Goal: Communication & Community: Answer question/provide support

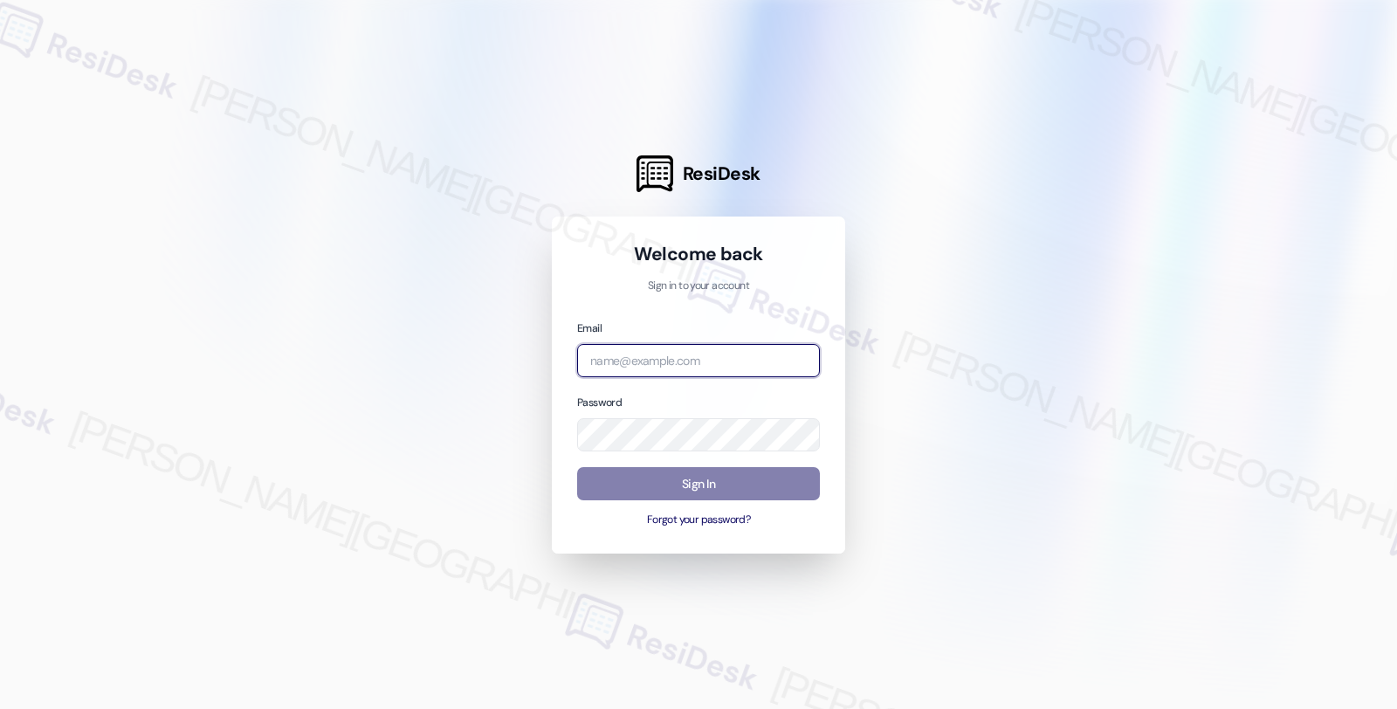
click at [684, 368] on input "email" at bounding box center [698, 361] width 243 height 34
type input "automated-surveys-balfour_beatty_communities-fides.[PERSON_NAME]@balfour_beatty…"
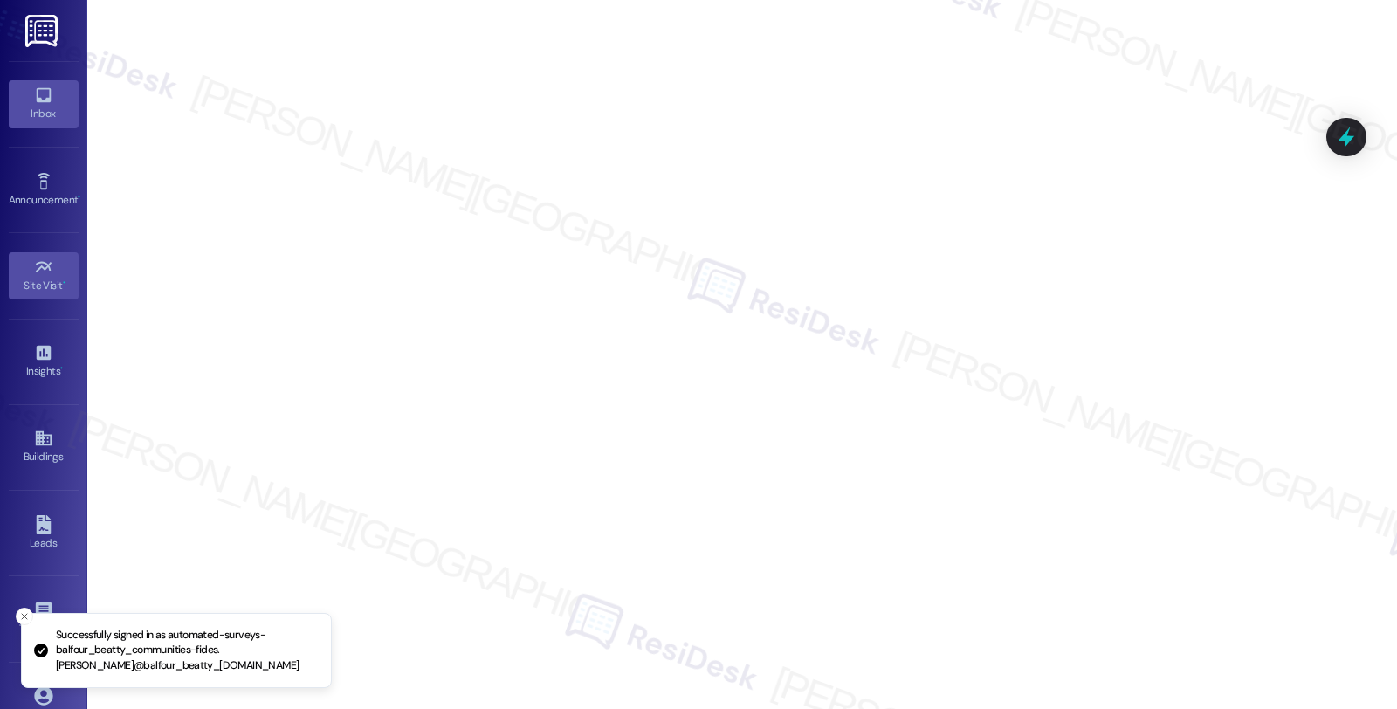
click at [38, 100] on icon at bounding box center [43, 95] width 19 height 19
